Goal: Find specific page/section: Find specific page/section

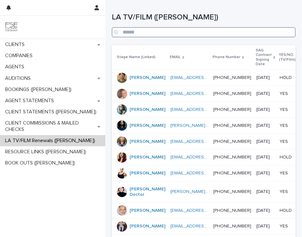
click at [211, 33] on input "Search" at bounding box center [204, 32] width 184 height 10
paste input "**********"
type input "**********"
